Goal: Task Accomplishment & Management: Manage account settings

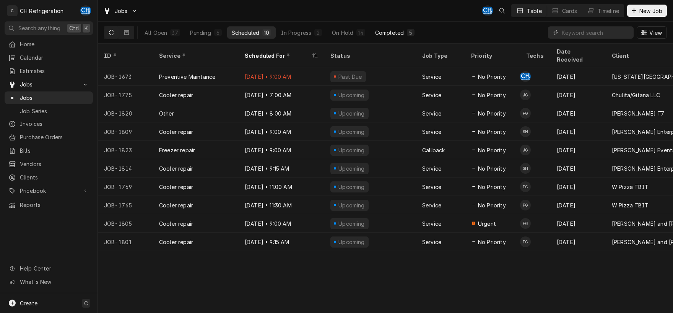
click at [392, 34] on div "Completed" at bounding box center [389, 33] width 29 height 8
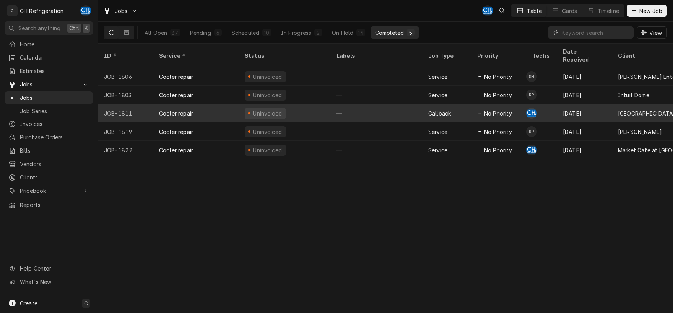
click at [389, 105] on div "—" at bounding box center [376, 113] width 92 height 18
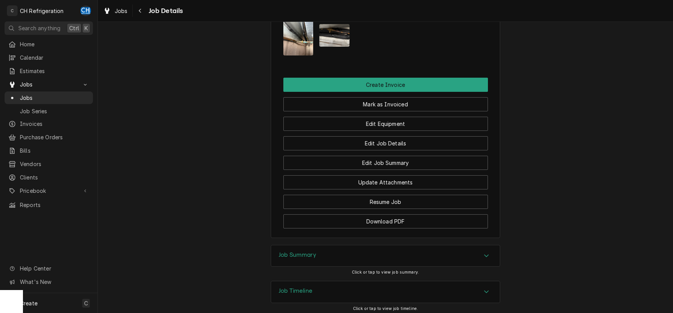
scroll to position [580, 0]
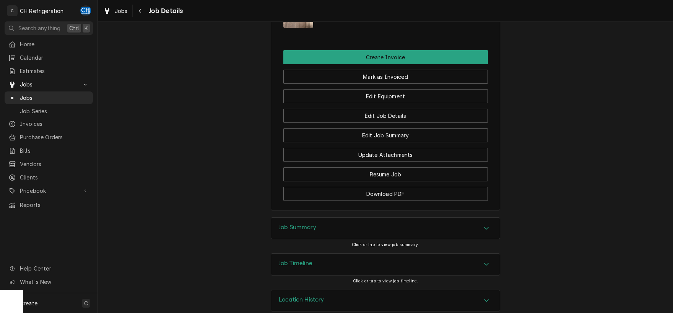
click at [486, 225] on icon "Accordion Header" at bounding box center [486, 228] width 5 height 6
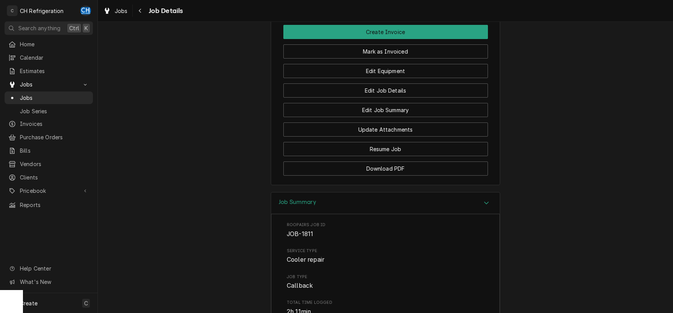
scroll to position [559, 0]
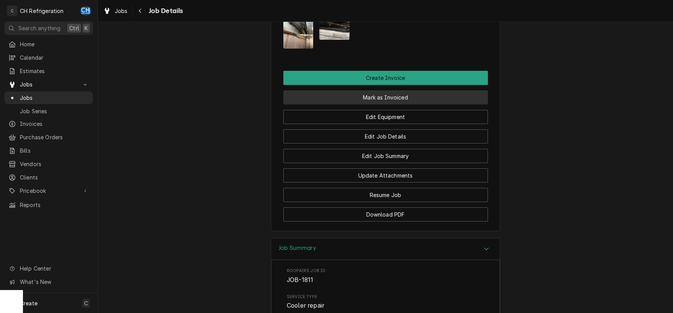
click at [385, 90] on button "Mark as Invoiced" at bounding box center [385, 97] width 205 height 14
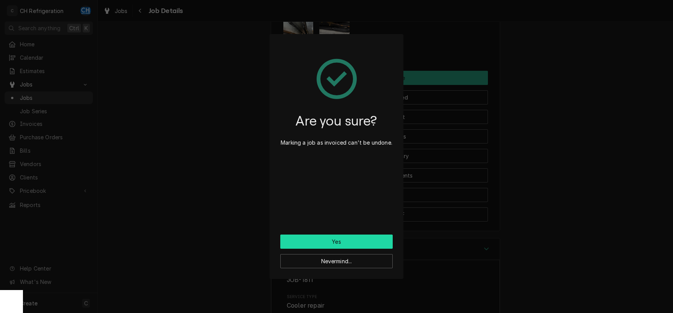
click at [348, 243] on button "Yes" at bounding box center [336, 241] width 112 height 14
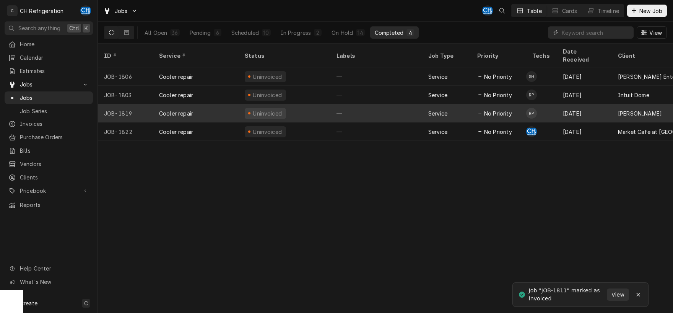
click at [378, 106] on div "—" at bounding box center [376, 113] width 92 height 18
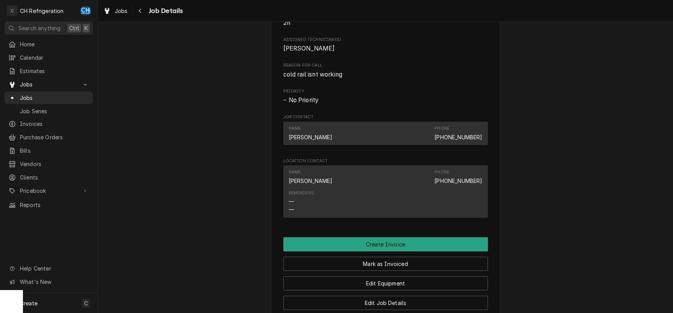
scroll to position [558, 0]
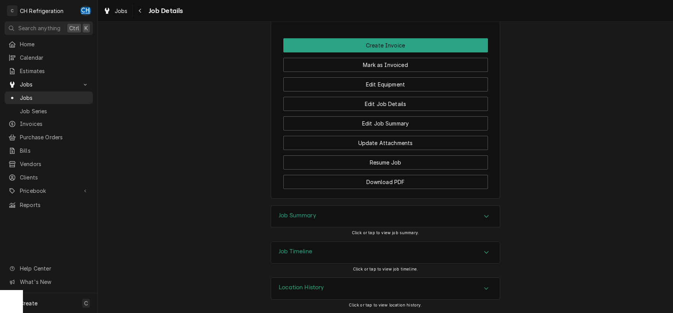
click at [490, 214] on div "Accordion Header" at bounding box center [486, 216] width 11 height 9
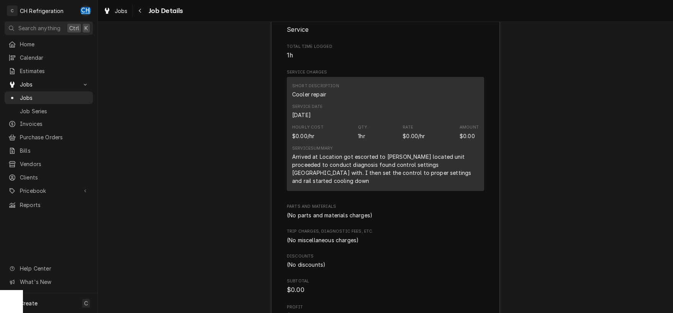
scroll to position [839, 0]
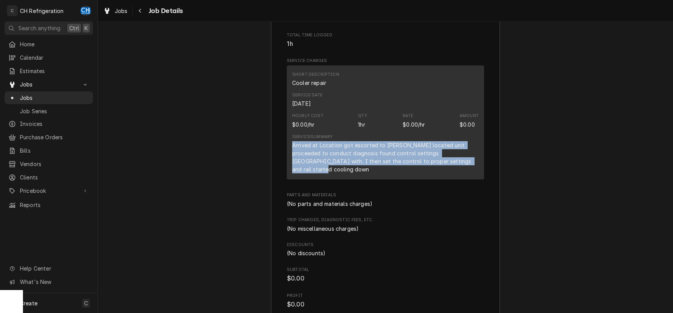
drag, startPoint x: 293, startPoint y: 145, endPoint x: 442, endPoint y: 164, distance: 150.0
click at [442, 164] on div "Arrived at Location got escorted to pf chang located unit proceeded to conduct …" at bounding box center [385, 157] width 187 height 32
copy div "Arrived at Location got escorted to pf chang located unit proceeded to conduct …"
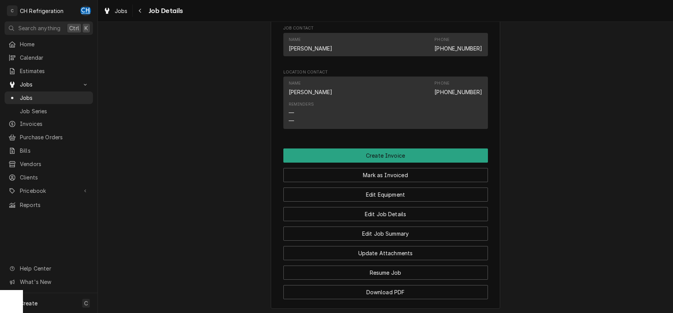
scroll to position [519, 0]
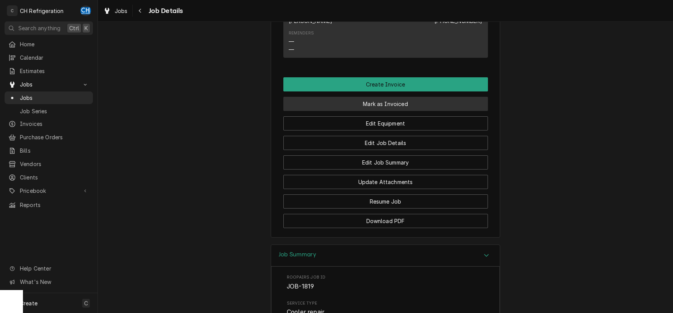
click at [397, 104] on button "Mark as Invoiced" at bounding box center [385, 104] width 205 height 14
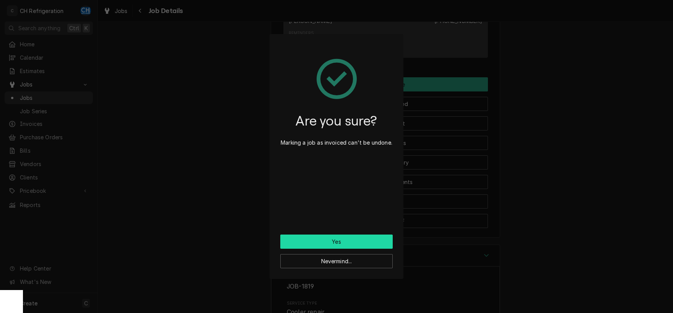
click at [347, 246] on button "Yes" at bounding box center [336, 241] width 112 height 14
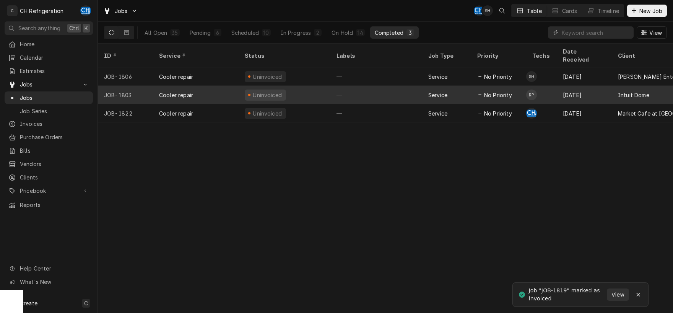
click at [382, 89] on div "—" at bounding box center [376, 95] width 92 height 18
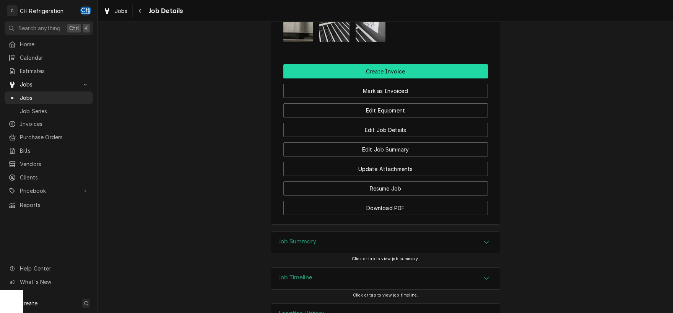
scroll to position [659, 0]
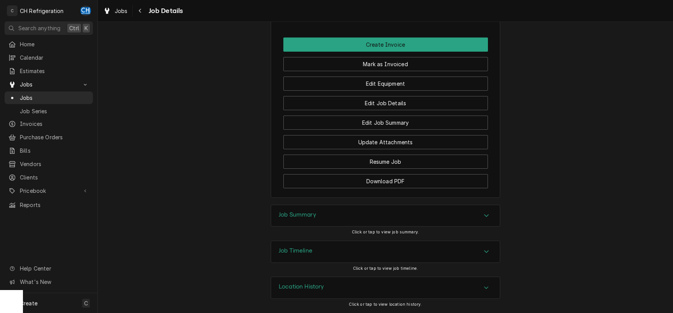
click at [483, 210] on div "Job Summary" at bounding box center [385, 215] width 229 height 21
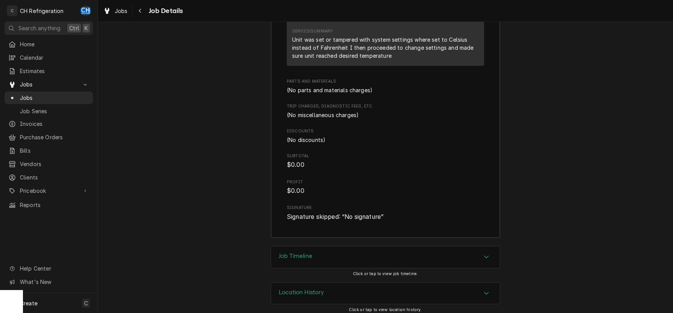
scroll to position [1050, 0]
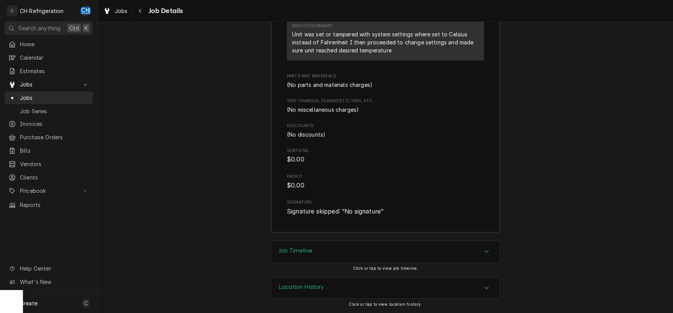
click at [486, 247] on div "Accordion Header" at bounding box center [486, 251] width 11 height 9
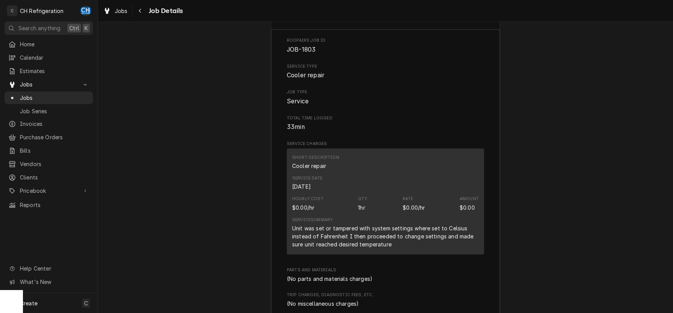
scroll to position [879, 0]
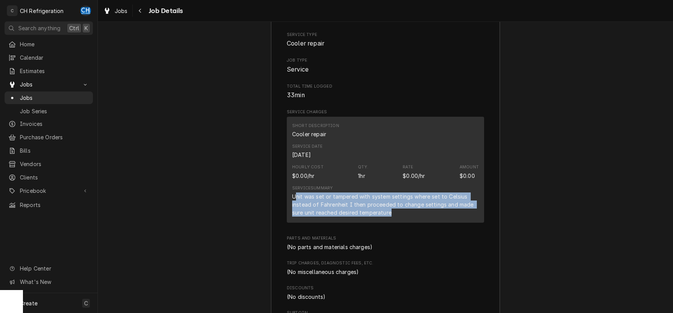
drag, startPoint x: 294, startPoint y: 203, endPoint x: 422, endPoint y: 221, distance: 129.0
click at [422, 216] on div "Unit was set or tampered with system settings where set to Celsius instead of F…" at bounding box center [385, 204] width 187 height 24
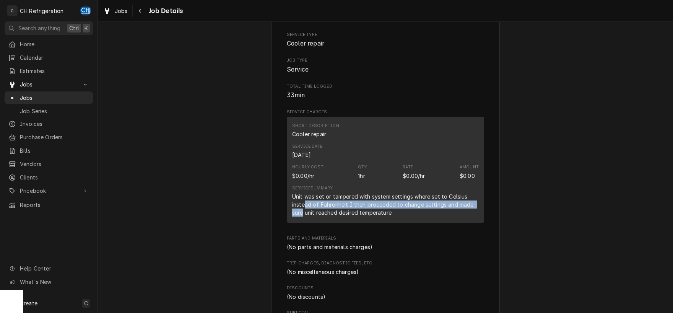
click at [303, 216] on div "Unit was set or tampered with system settings where set to Celsius instead of F…" at bounding box center [385, 204] width 187 height 24
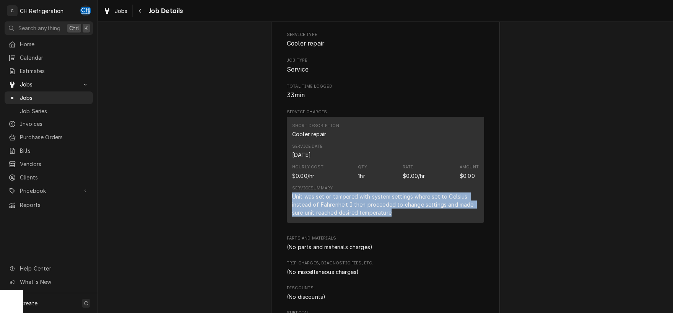
drag, startPoint x: 293, startPoint y: 205, endPoint x: 392, endPoint y: 221, distance: 100.7
click at [392, 216] on div "Unit was set or tampered with system settings where set to Celsius instead of F…" at bounding box center [385, 204] width 187 height 24
copy div "Unit was set or tampered with system settings where set to Celsius instead of F…"
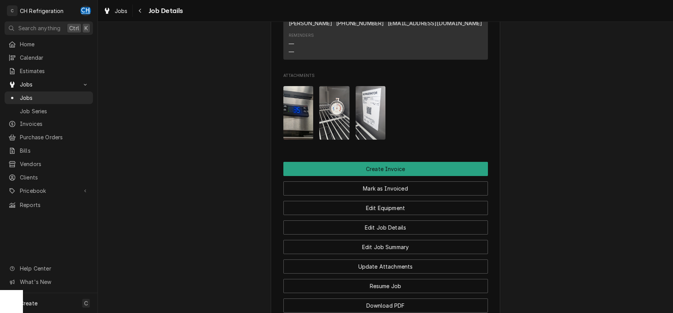
scroll to position [504, 0]
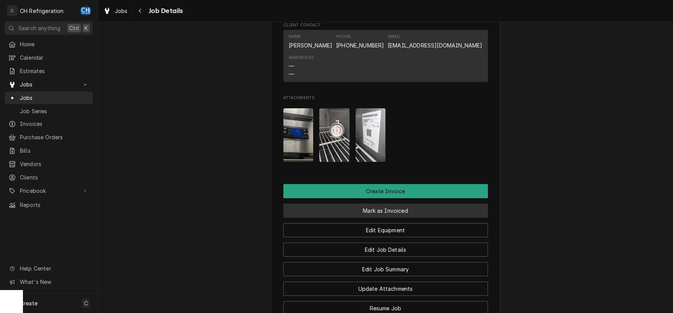
click at [393, 217] on button "Mark as Invoiced" at bounding box center [385, 210] width 205 height 14
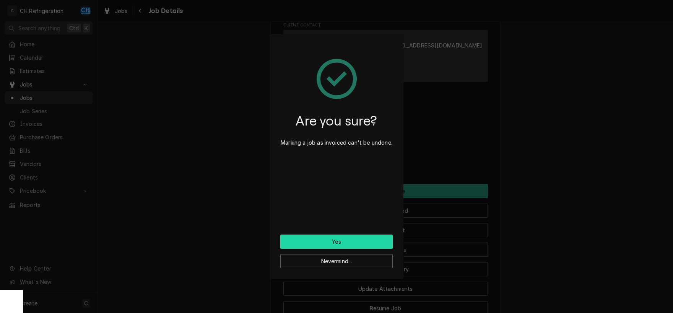
click at [332, 242] on button "Yes" at bounding box center [336, 241] width 112 height 14
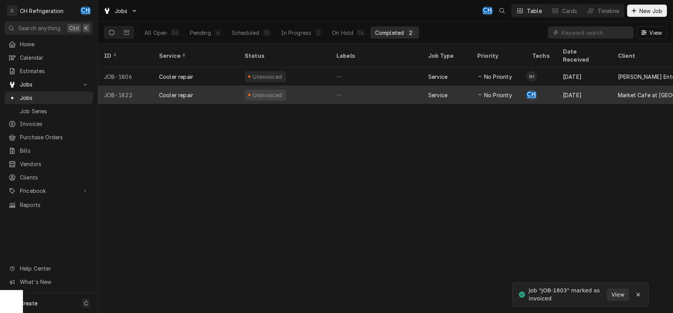
click at [329, 86] on div "Uninvoiced" at bounding box center [285, 95] width 92 height 18
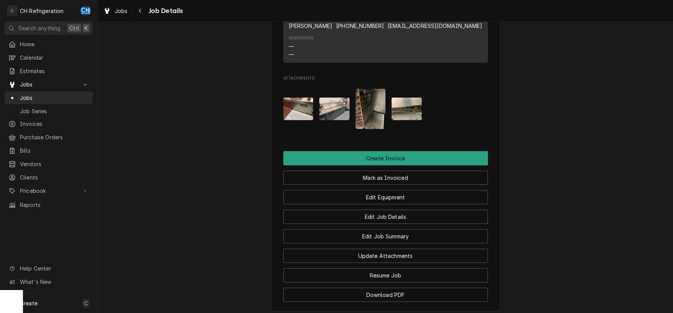
scroll to position [602, 0]
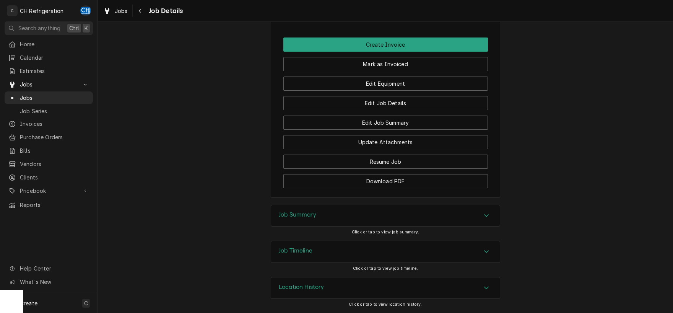
click at [481, 217] on div "Job Summary" at bounding box center [385, 215] width 229 height 21
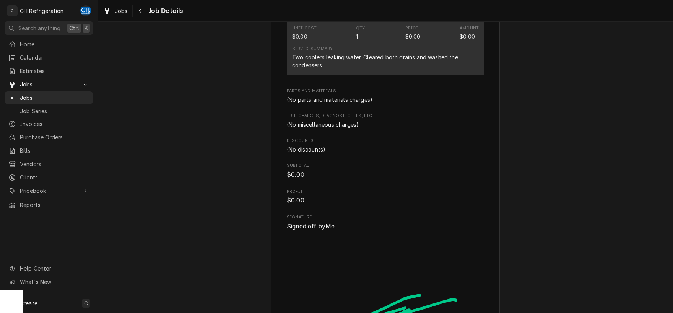
scroll to position [1118, 0]
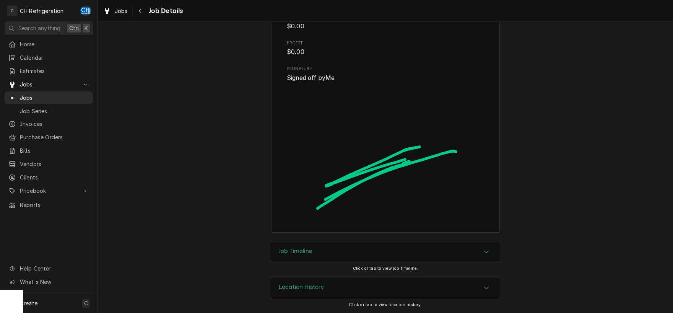
click at [489, 253] on icon "Accordion Header" at bounding box center [486, 252] width 5 height 6
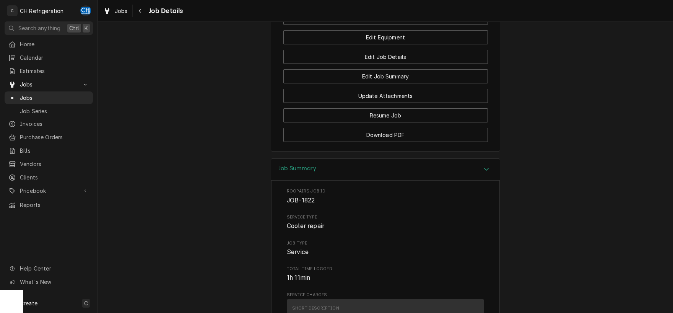
scroll to position [959, 0]
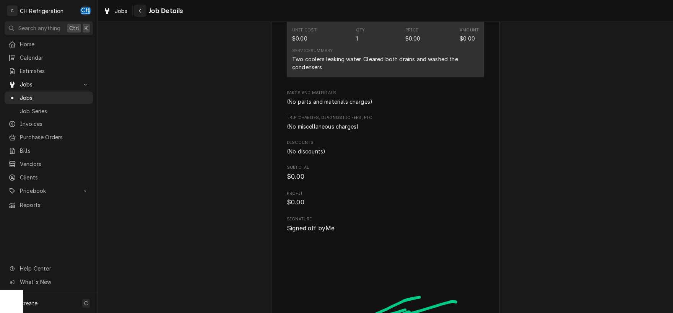
click at [141, 13] on icon "Navigate back" at bounding box center [139, 10] width 3 height 5
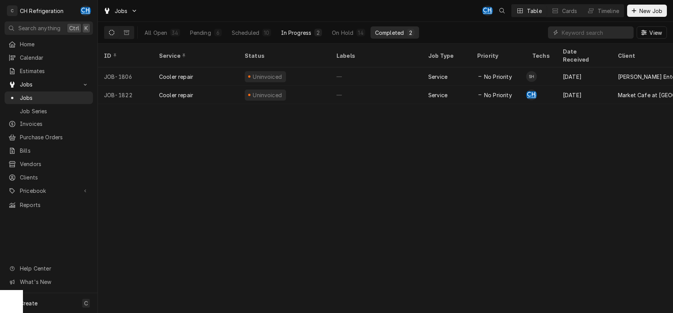
click at [293, 32] on div "In Progress" at bounding box center [296, 33] width 31 height 8
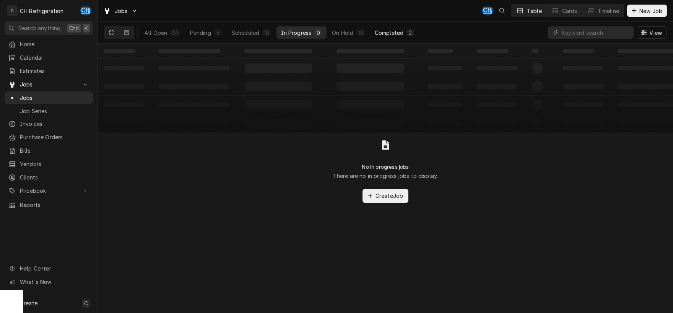
click at [392, 37] on button "Completed 2" at bounding box center [394, 32] width 49 height 12
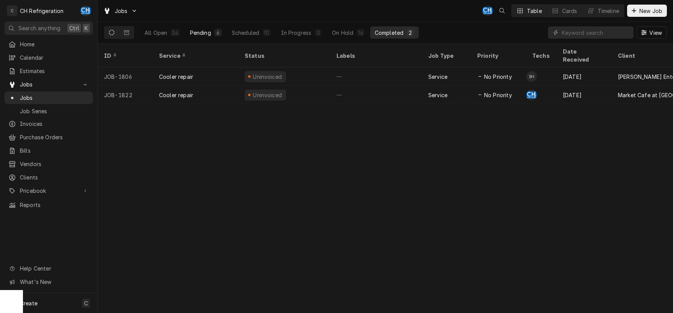
click at [205, 33] on div "Pending" at bounding box center [200, 33] width 21 height 8
